Goal: Information Seeking & Learning: Learn about a topic

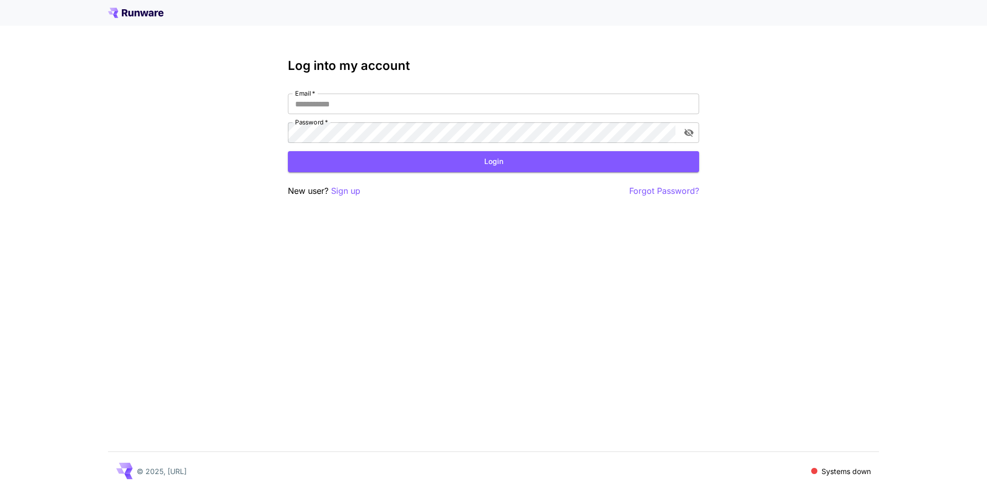
click at [120, 13] on icon at bounding box center [136, 13] width 56 height 10
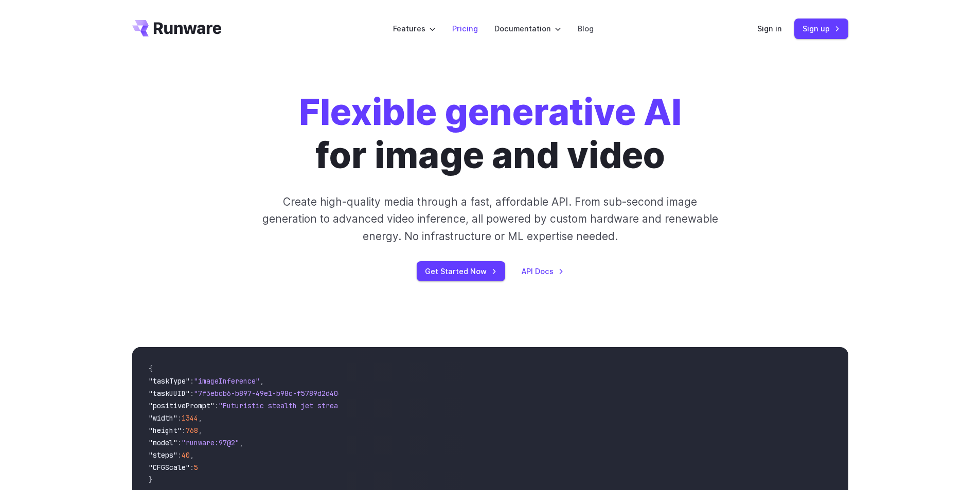
click at [471, 31] on link "Pricing" at bounding box center [465, 29] width 26 height 12
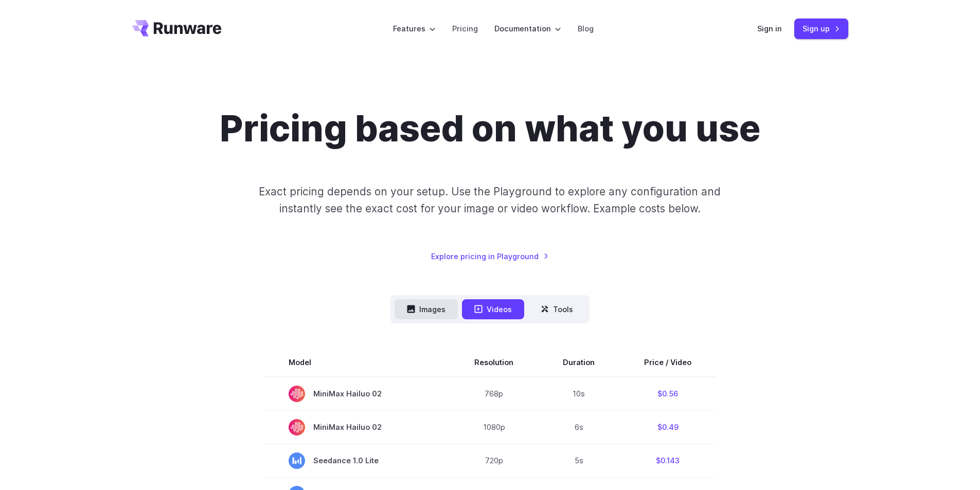
click at [443, 305] on button "Images" at bounding box center [425, 309] width 63 height 20
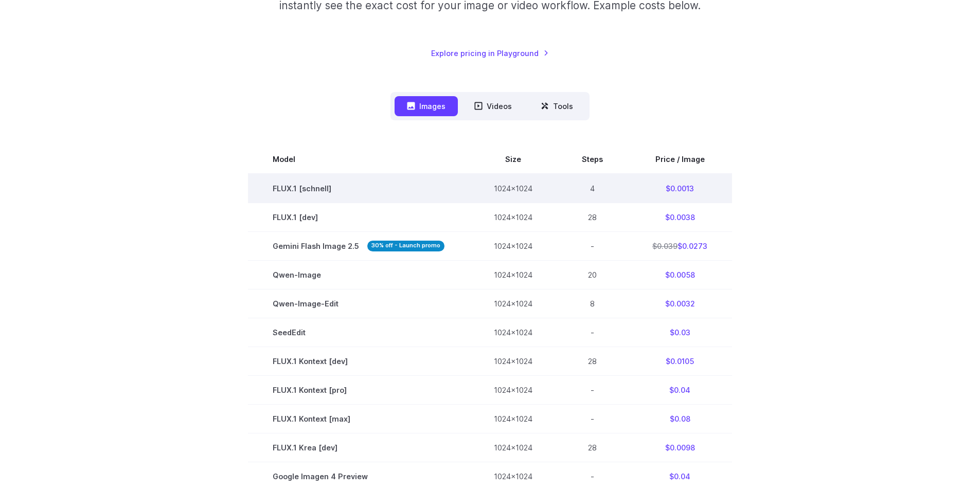
scroll to position [206, 0]
